Goal: Entertainment & Leisure: Consume media (video, audio)

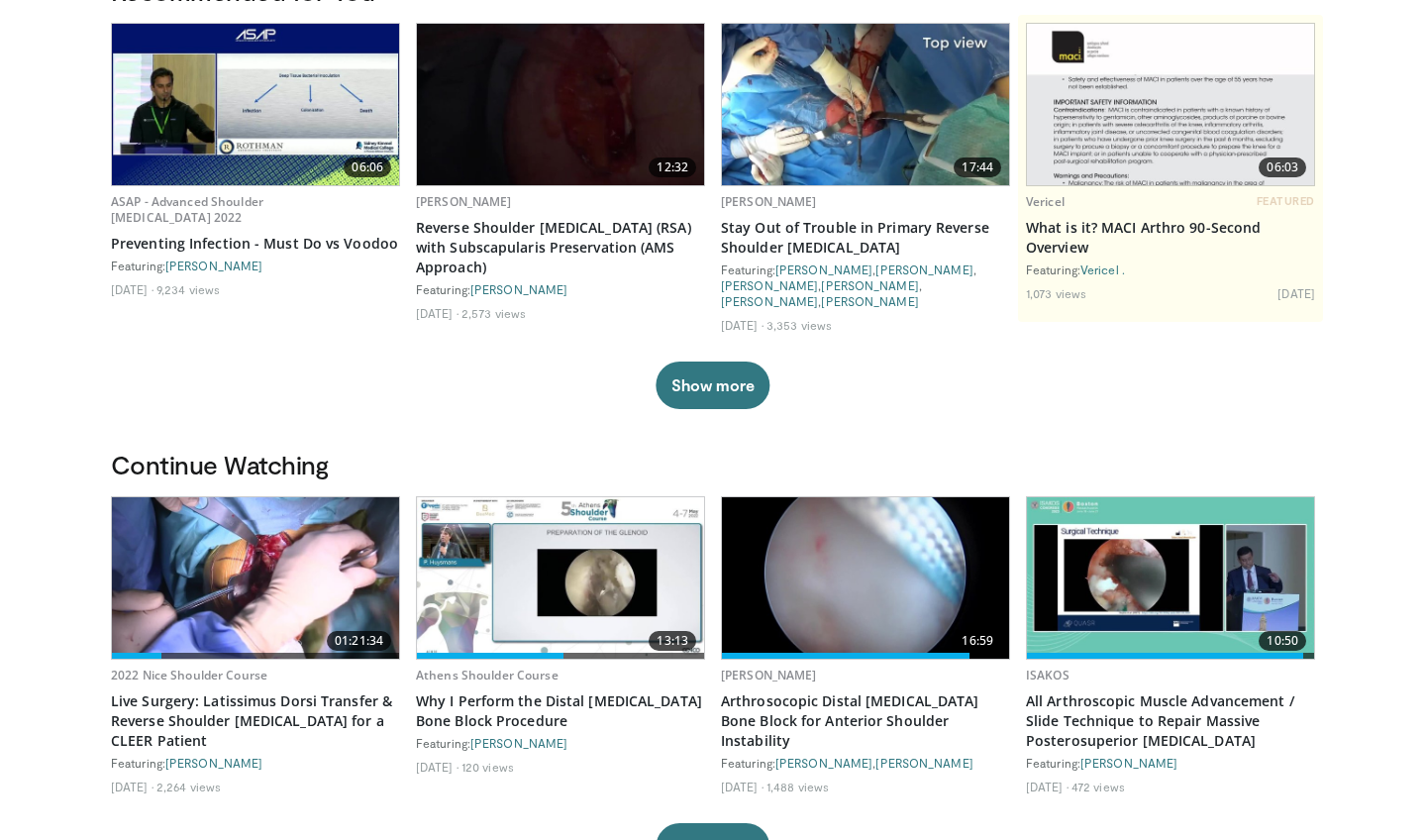
scroll to position [177, 0]
click at [262, 582] on img at bounding box center [255, 578] width 287 height 161
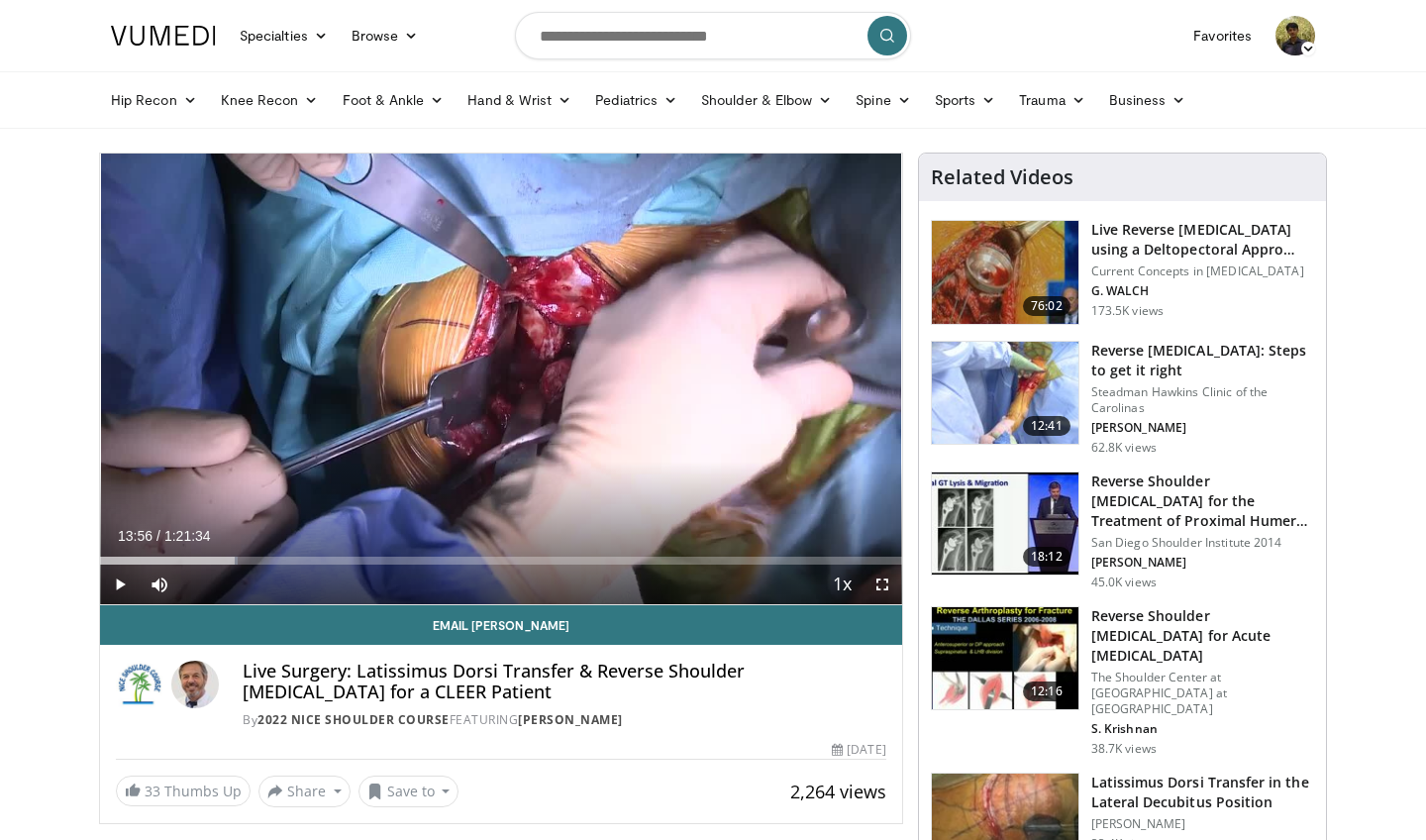
click at [120, 581] on span "Video Player" at bounding box center [120, 584] width 40 height 40
click at [883, 582] on span "Video Player" at bounding box center [882, 584] width 40 height 40
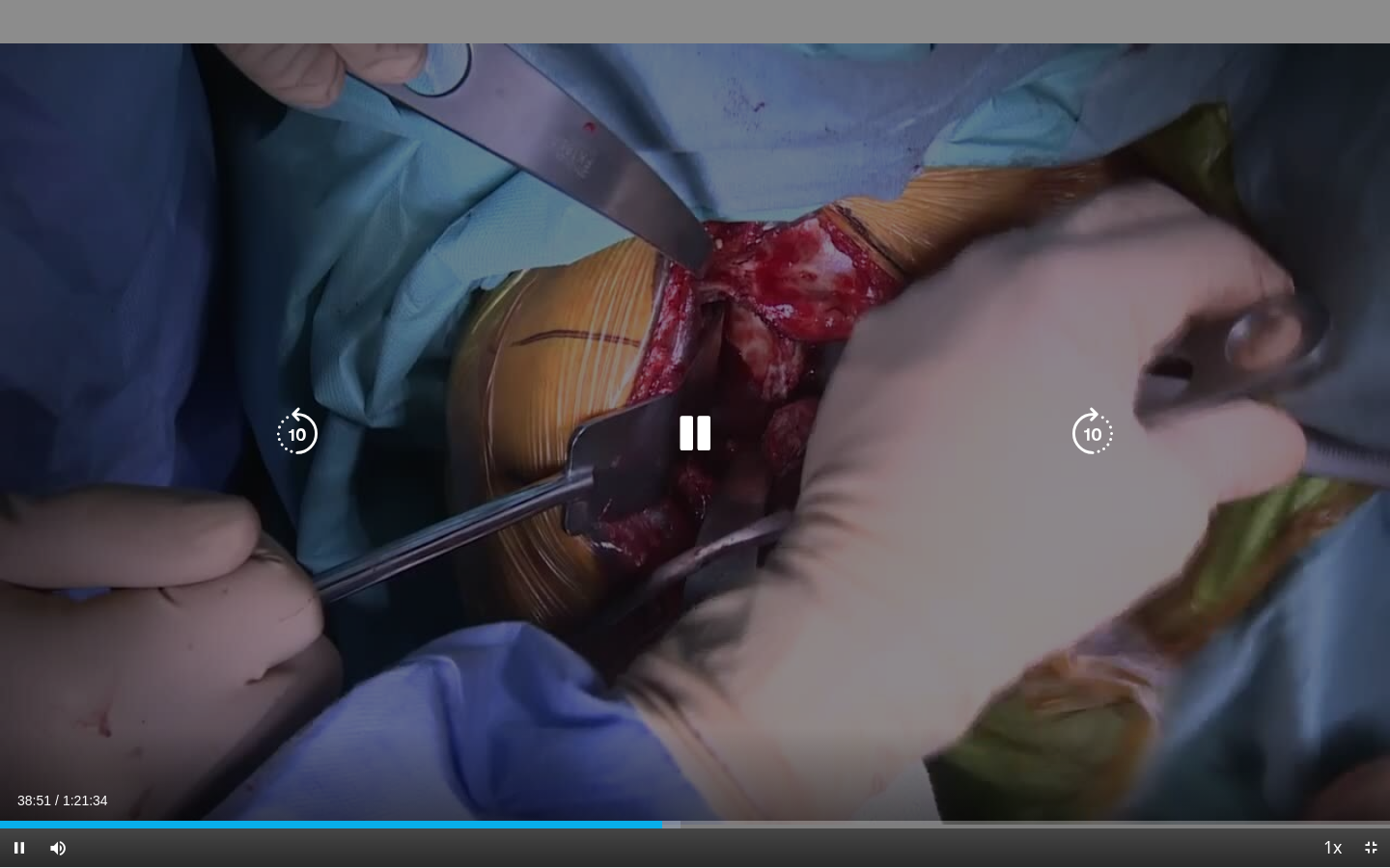
click at [295, 427] on icon "Video Player" at bounding box center [297, 434] width 54 height 54
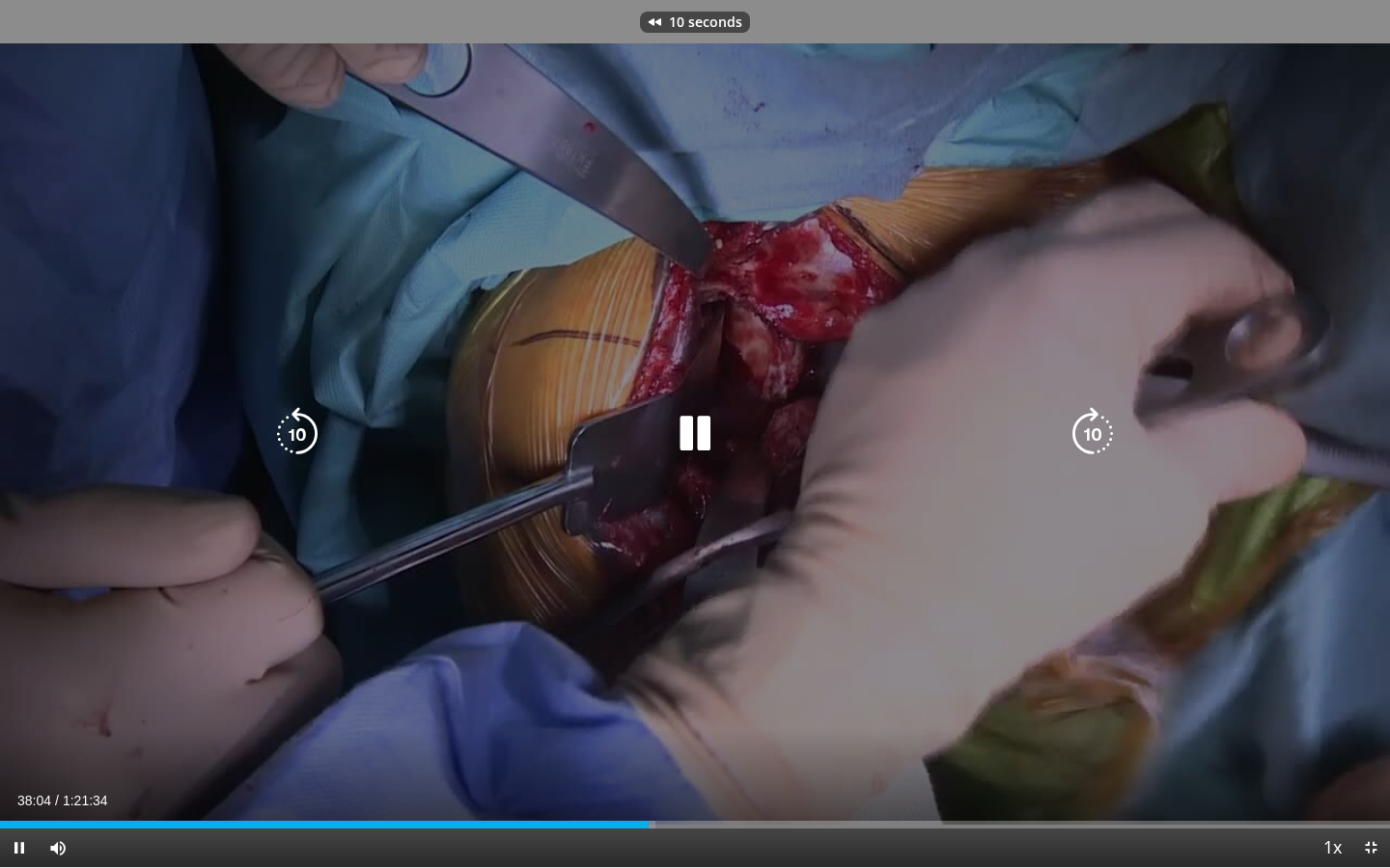
click at [295, 427] on icon "Video Player" at bounding box center [297, 434] width 54 height 54
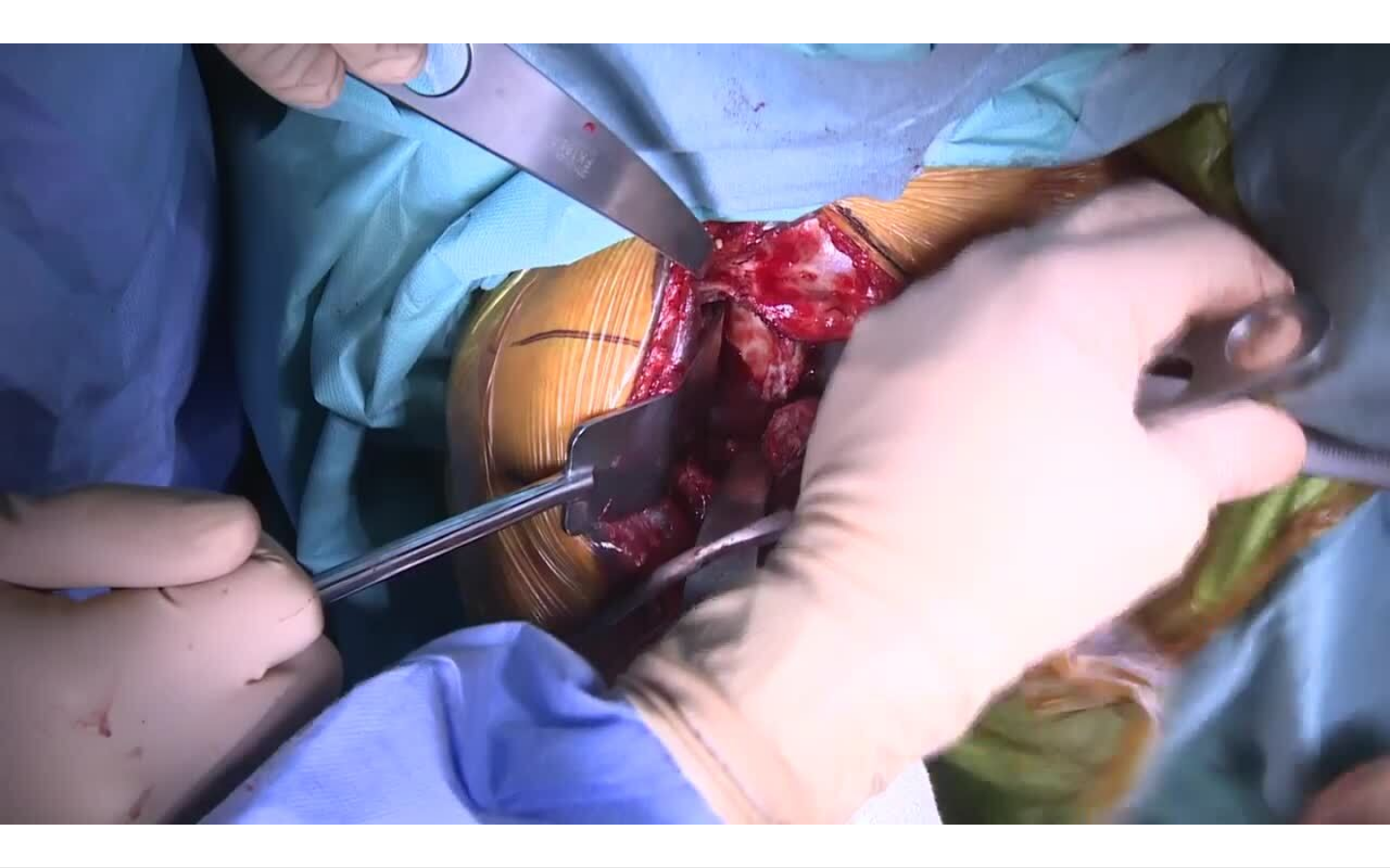
click at [295, 427] on div "20 seconds Tap to unmute" at bounding box center [695, 433] width 1390 height 867
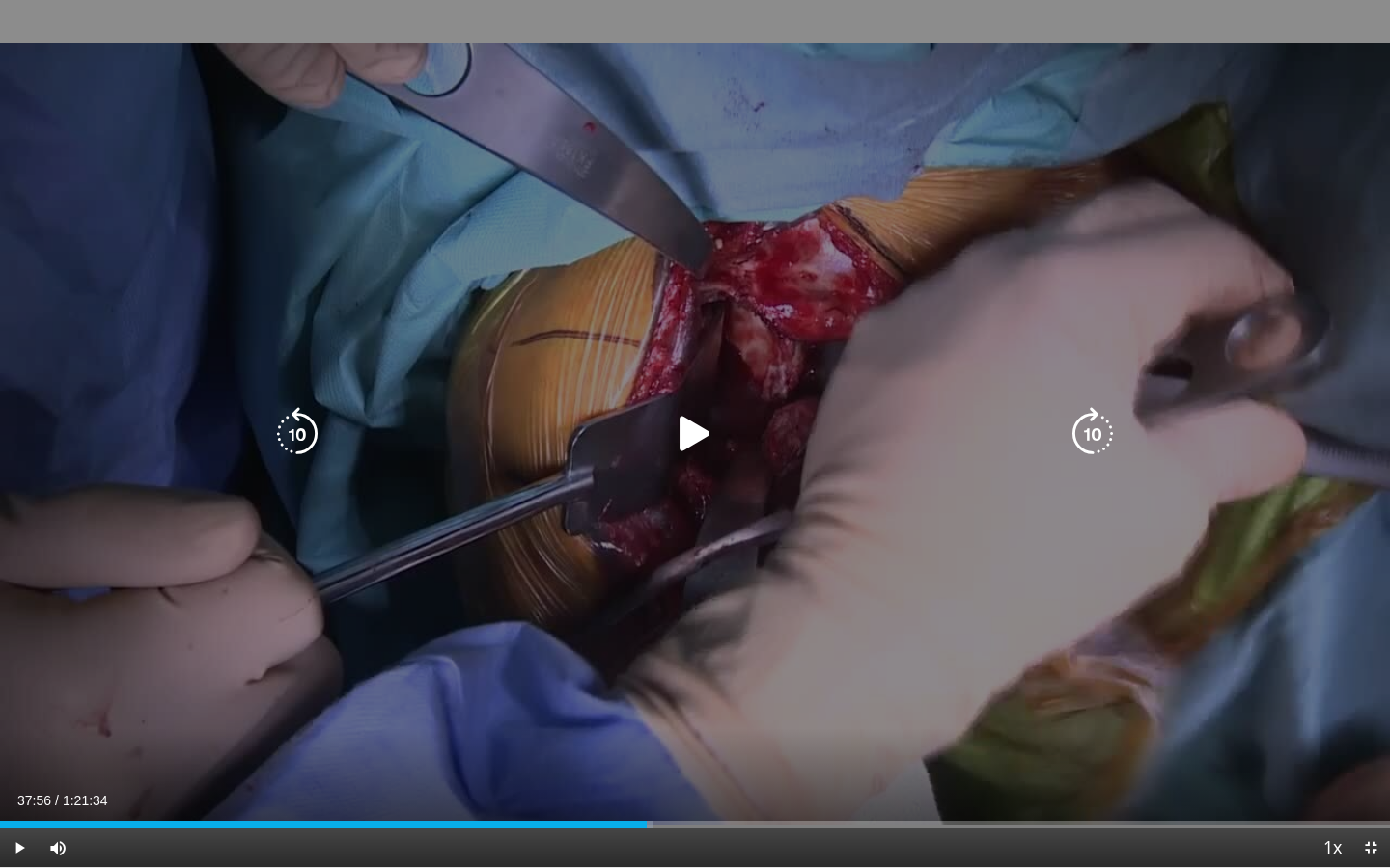
click at [307, 449] on icon "Video Player" at bounding box center [297, 434] width 54 height 54
click at [683, 423] on icon "Video Player" at bounding box center [695, 434] width 54 height 54
click at [692, 439] on icon "Video Player" at bounding box center [695, 434] width 54 height 54
click at [306, 436] on icon "Video Player" at bounding box center [297, 434] width 54 height 54
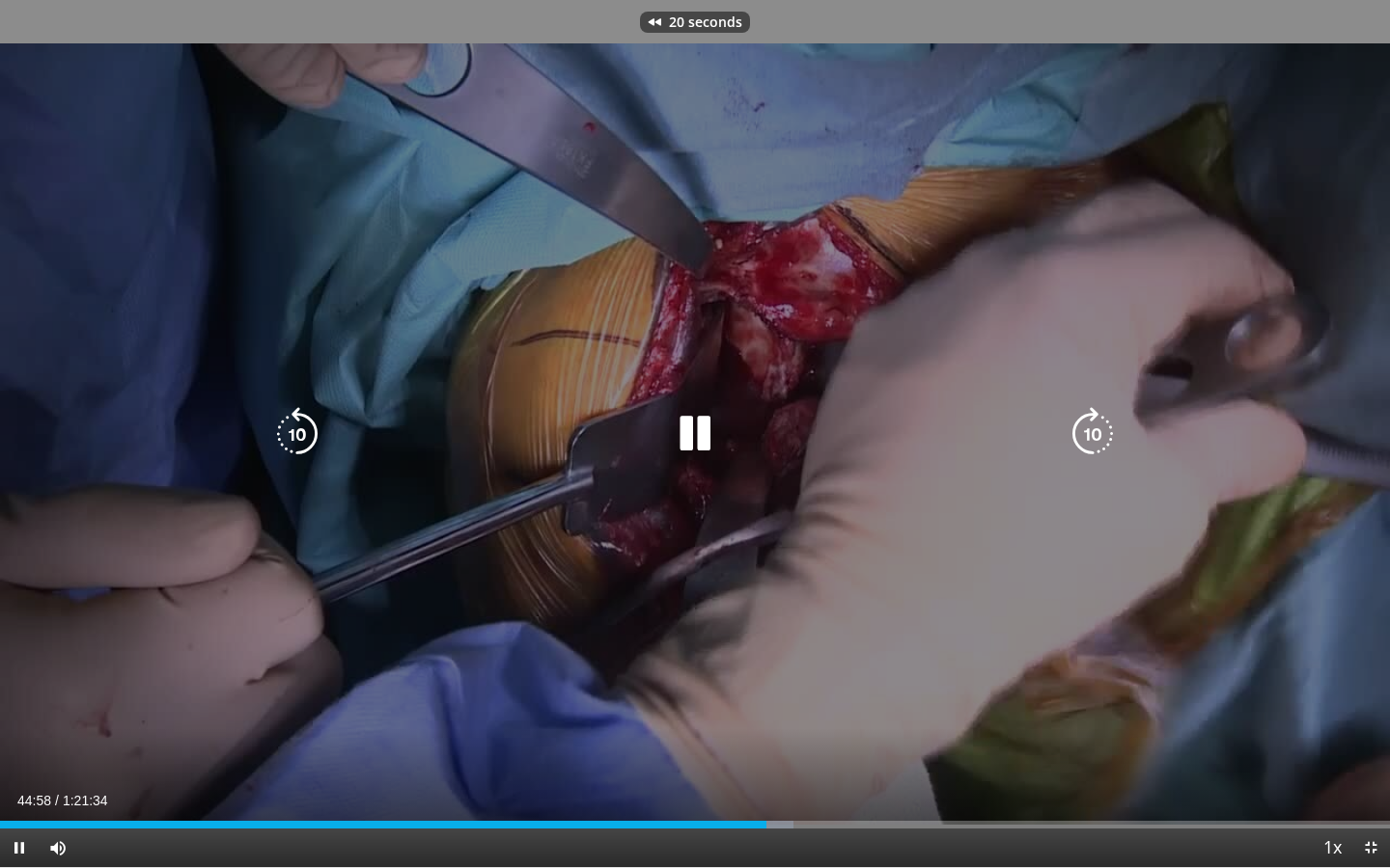
click at [306, 436] on icon "Video Player" at bounding box center [297, 434] width 54 height 54
click at [694, 441] on icon "Video Player" at bounding box center [695, 434] width 54 height 54
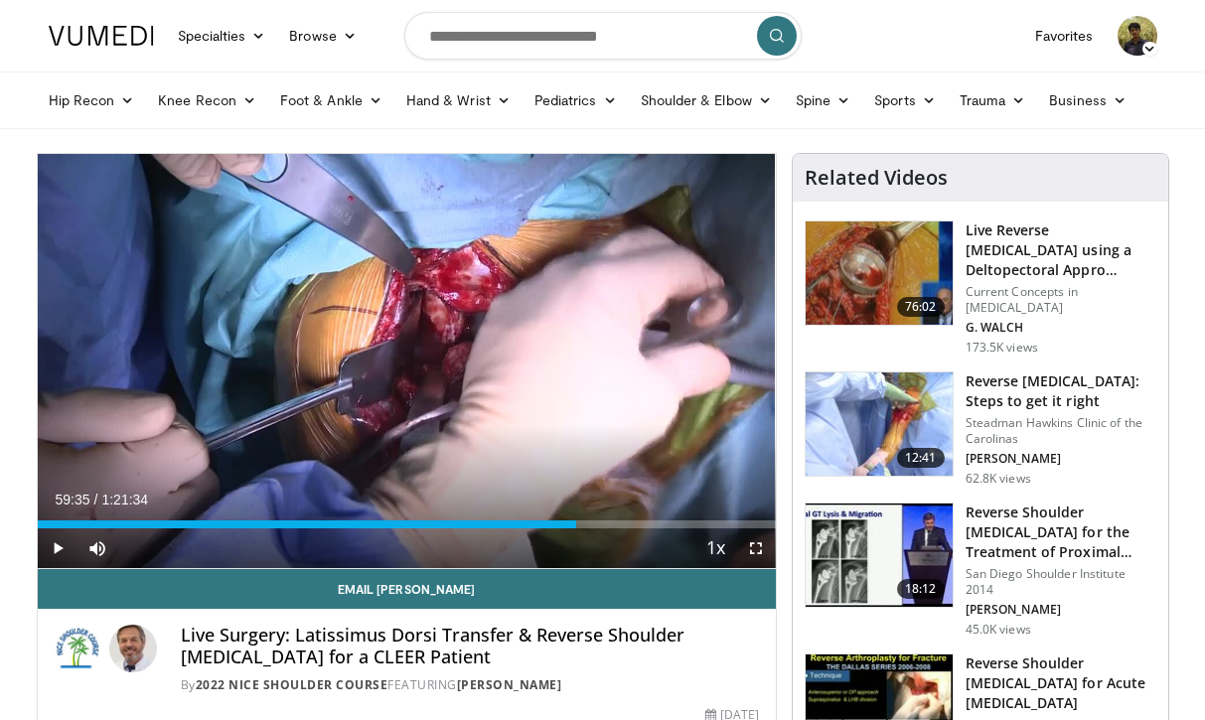
click at [60, 549] on span "Video Player" at bounding box center [58, 549] width 40 height 40
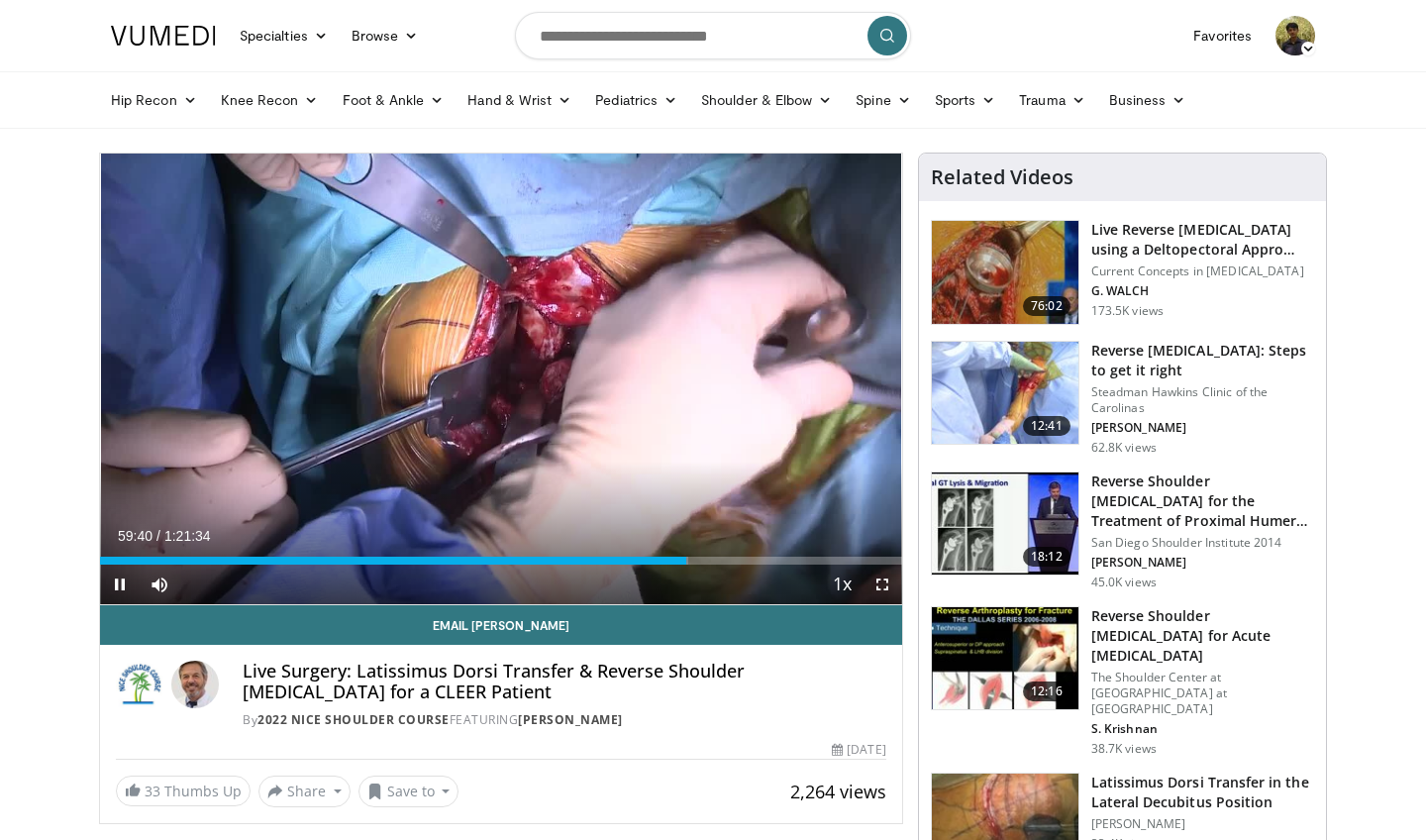
click at [885, 580] on span "Video Player" at bounding box center [882, 584] width 40 height 40
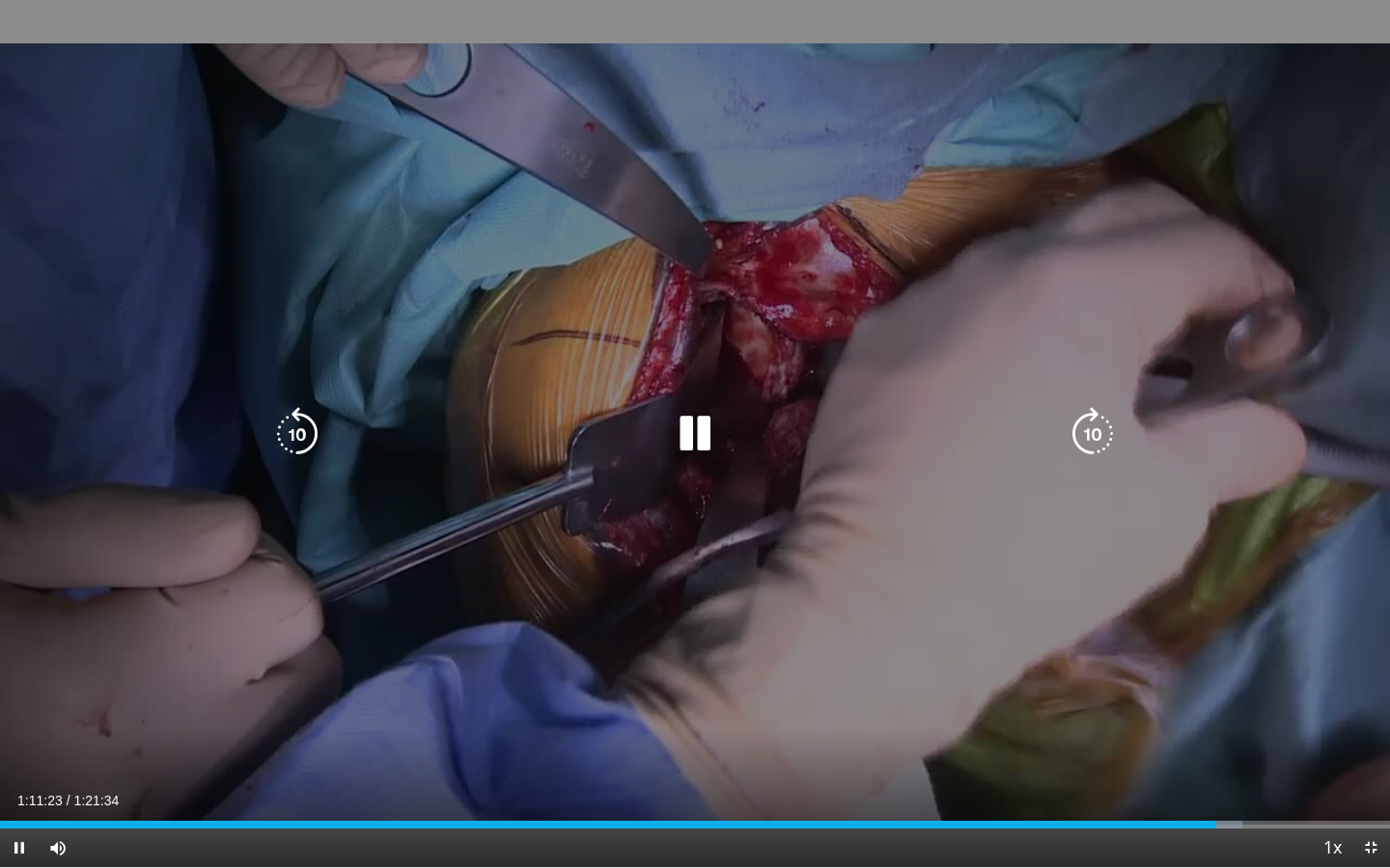
click at [1090, 437] on icon "Video Player" at bounding box center [1093, 434] width 54 height 54
click at [1096, 440] on icon "Video Player" at bounding box center [1093, 434] width 54 height 54
click at [697, 429] on icon "Video Player" at bounding box center [695, 434] width 54 height 54
